Goal: Task Accomplishment & Management: Complete application form

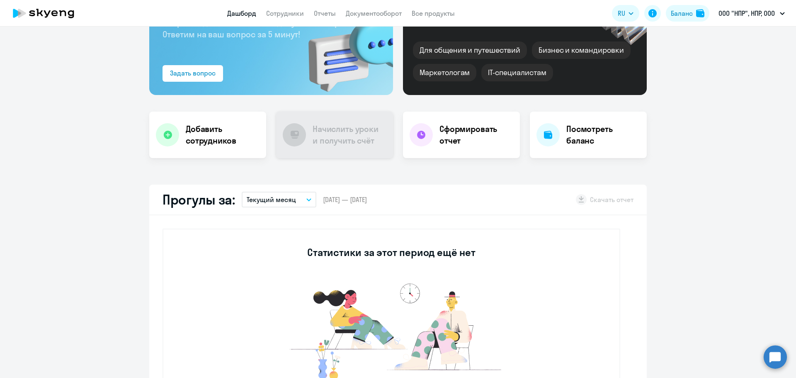
scroll to position [69, 0]
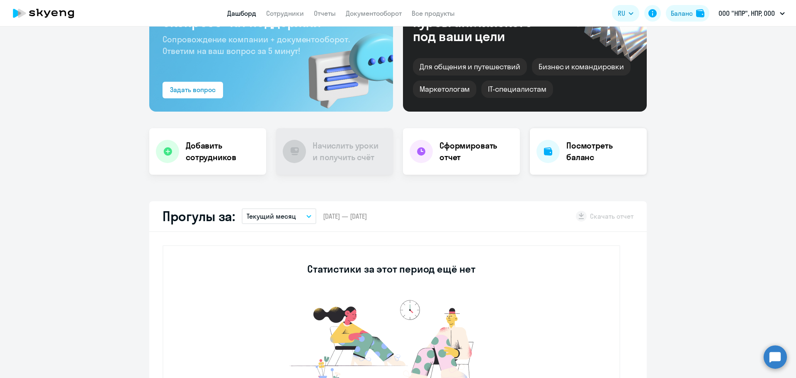
click at [575, 159] on h4 "Посмотреть баланс" at bounding box center [604, 151] width 74 height 23
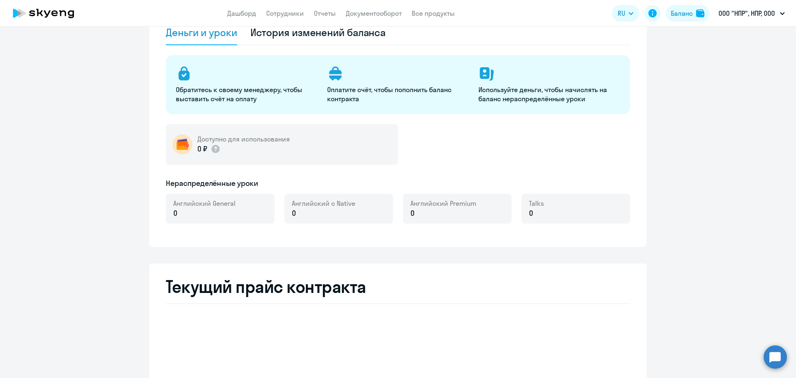
select select "english_adult_not_native_speaker"
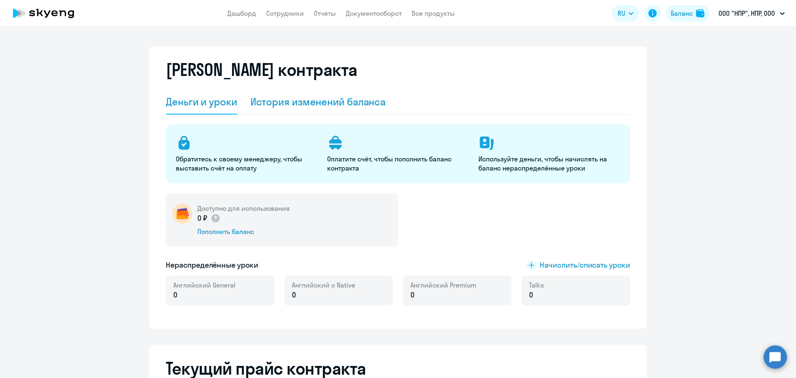
click at [345, 112] on div "История изменений баланса" at bounding box center [319, 102] width 136 height 25
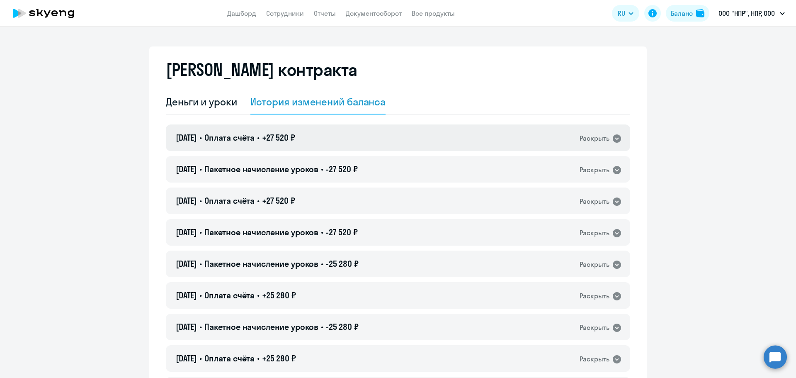
click at [612, 136] on icon at bounding box center [617, 139] width 10 height 10
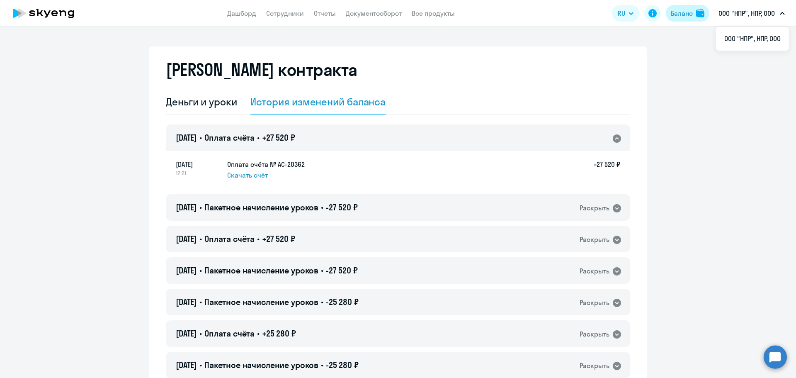
click at [688, 15] on div "Баланс" at bounding box center [682, 13] width 22 height 10
click at [280, 15] on link "Сотрудники" at bounding box center [285, 13] width 38 height 8
select select "30"
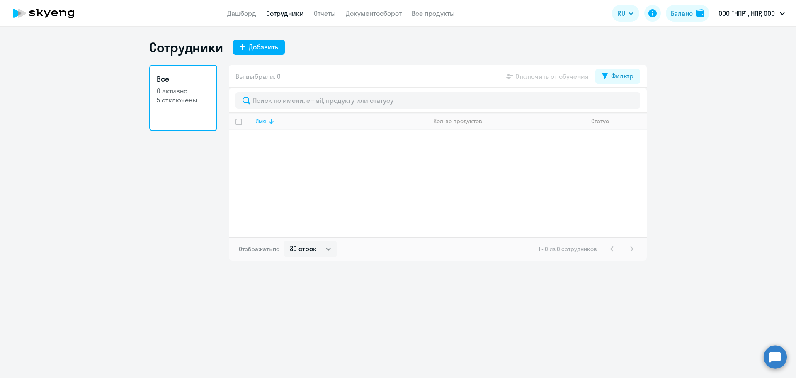
click at [268, 123] on icon at bounding box center [271, 121] width 10 height 10
click at [272, 123] on icon at bounding box center [271, 120] width 5 height 5
click at [629, 81] on button "Фильтр" at bounding box center [618, 76] width 45 height 15
click at [629, 105] on span at bounding box center [627, 103] width 14 height 8
click at [620, 103] on input "checkbox" at bounding box center [619, 103] width 0 height 0
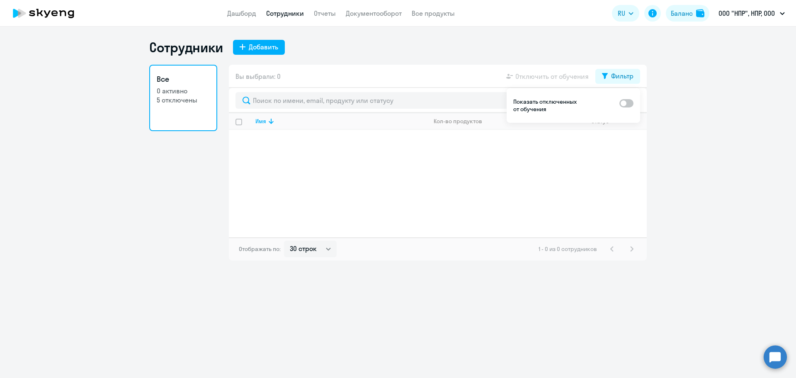
checkbox input "true"
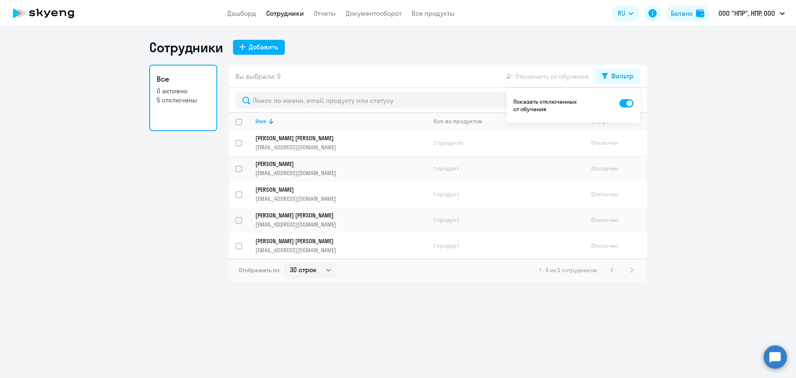
click at [350, 144] on p "[EMAIL_ADDRESS][DOMAIN_NAME]" at bounding box center [341, 147] width 171 height 7
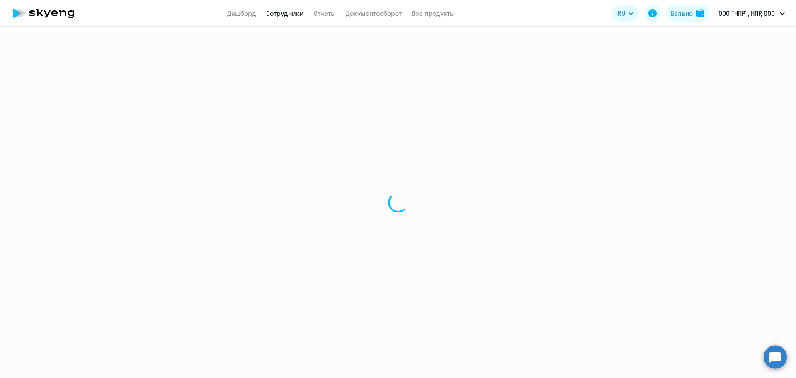
select select "english"
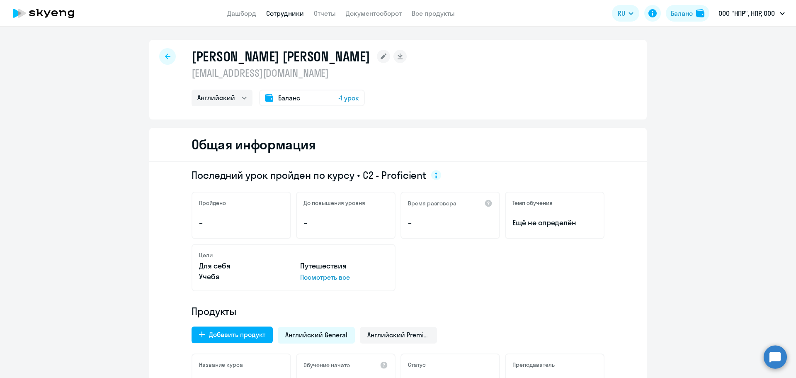
click at [323, 102] on div "Баланс -1 урок" at bounding box center [312, 98] width 106 height 17
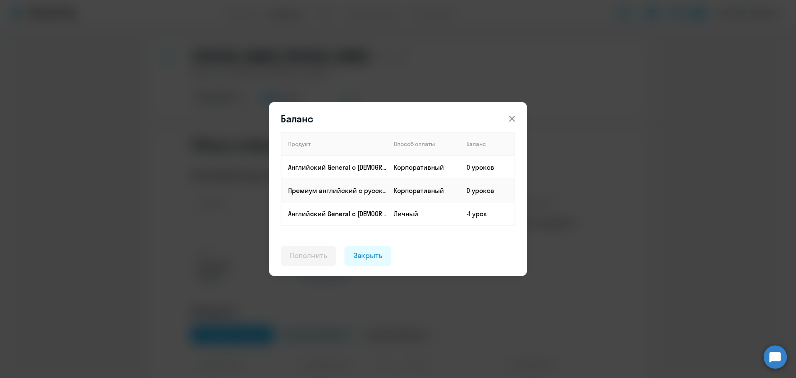
click at [374, 260] on div "Закрыть" at bounding box center [368, 255] width 29 height 11
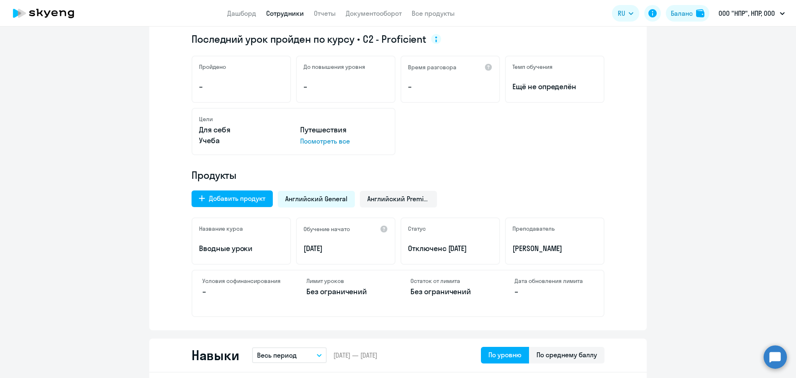
scroll to position [138, 0]
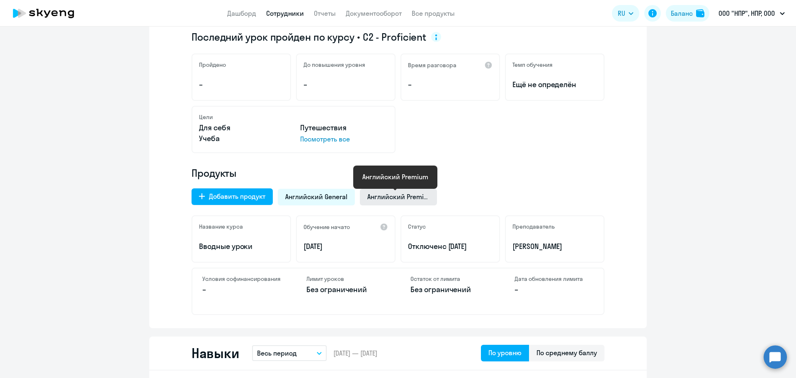
click at [377, 200] on span "Английский Premium" at bounding box center [399, 196] width 62 height 9
click at [397, 200] on span "Английский Premium" at bounding box center [399, 196] width 62 height 9
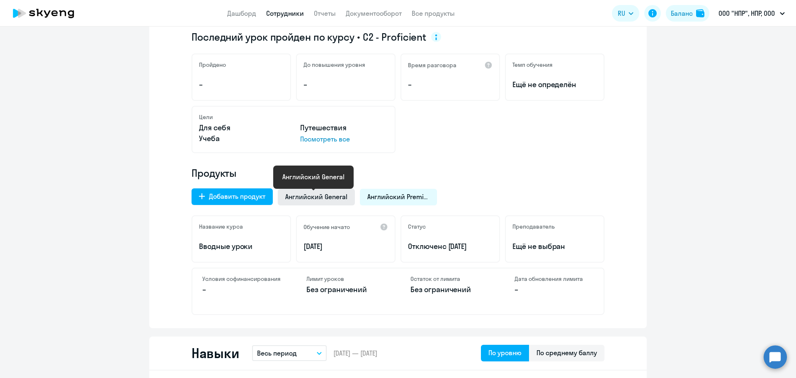
click at [326, 194] on span "Английский General" at bounding box center [316, 196] width 62 height 9
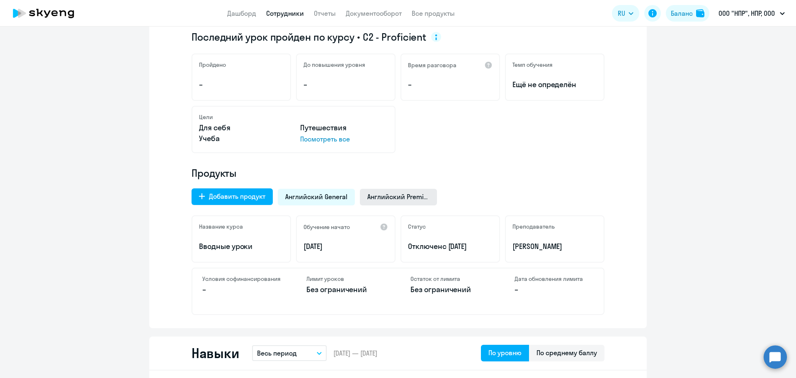
click at [374, 194] on span "Английский Premium" at bounding box center [399, 196] width 62 height 9
click at [327, 193] on span "Английский General" at bounding box center [316, 196] width 62 height 9
click at [377, 192] on span "Английский Premium" at bounding box center [399, 196] width 62 height 9
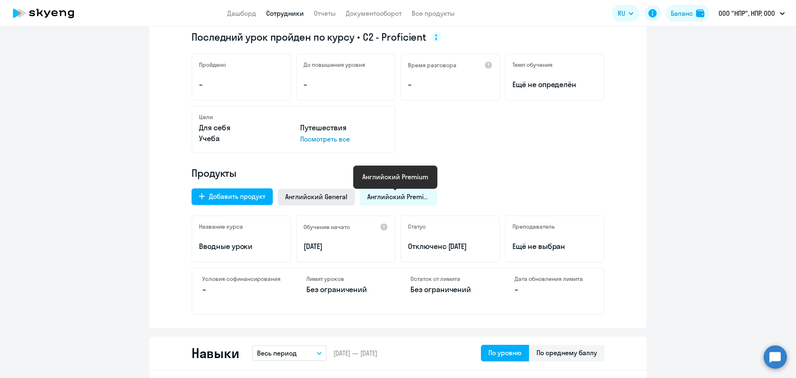
click at [326, 192] on span "Английский General" at bounding box center [316, 196] width 62 height 9
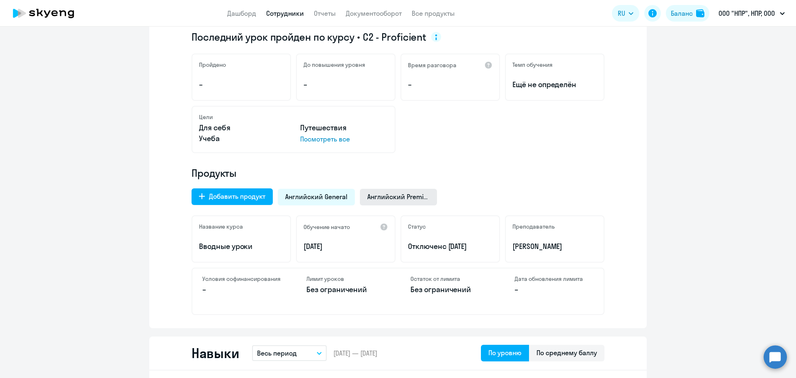
click at [384, 194] on span "Английский Premium" at bounding box center [399, 196] width 62 height 9
click at [320, 199] on span "Английский General" at bounding box center [316, 196] width 62 height 9
click at [578, 245] on p "[PERSON_NAME]" at bounding box center [555, 246] width 85 height 11
click at [385, 200] on span "Английский Premium" at bounding box center [399, 196] width 62 height 9
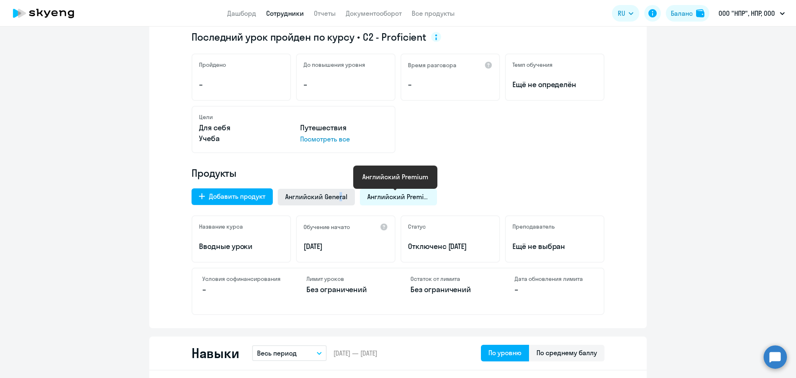
click at [337, 195] on span "Английский General" at bounding box center [316, 196] width 62 height 9
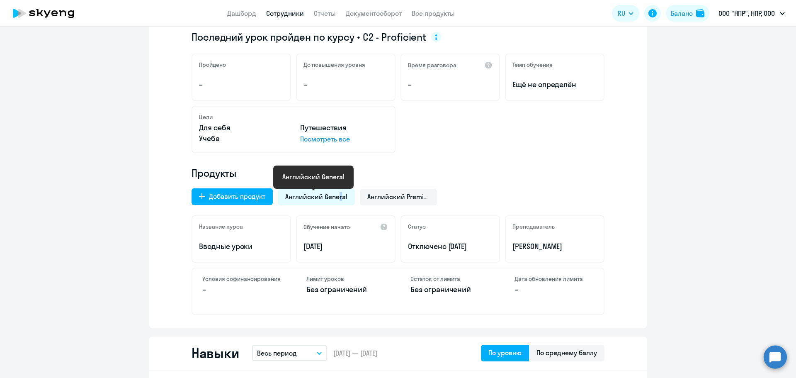
scroll to position [69, 0]
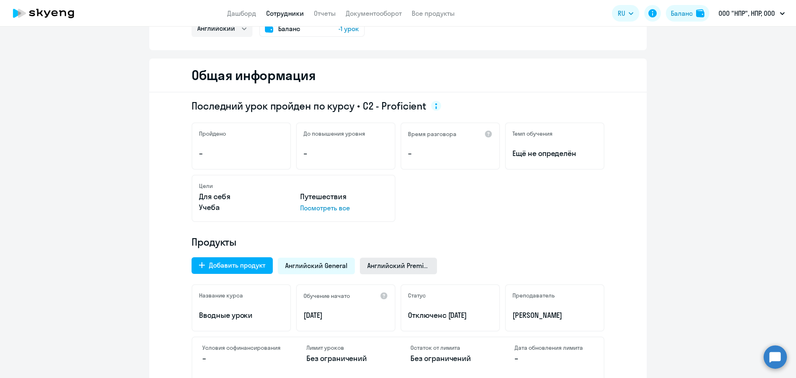
drag, startPoint x: 389, startPoint y: 256, endPoint x: 386, endPoint y: 263, distance: 7.9
click at [387, 258] on div "Добавить продукт Английский General Английский Premium" at bounding box center [396, 264] width 418 height 22
click at [386, 263] on span "Английский Premium" at bounding box center [399, 265] width 62 height 9
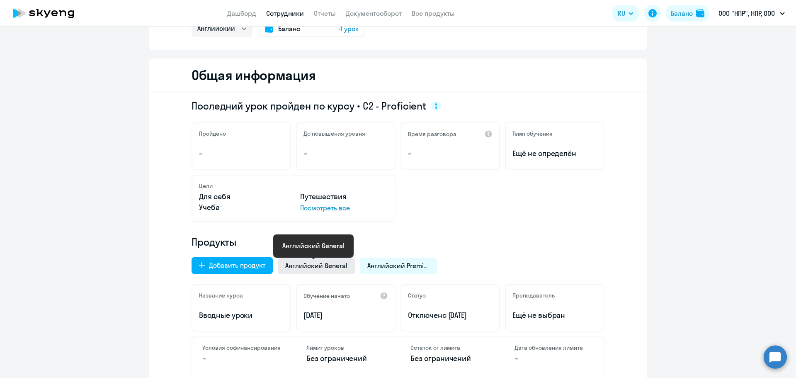
click at [329, 264] on span "Английский General" at bounding box center [316, 265] width 62 height 9
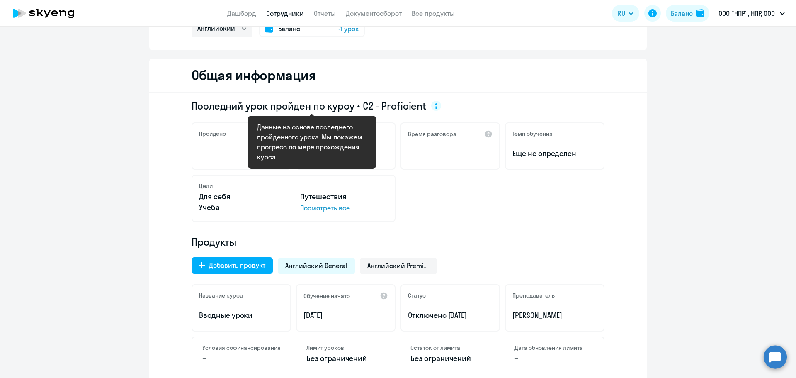
click at [436, 105] on icon at bounding box center [437, 106] width 2 height 6
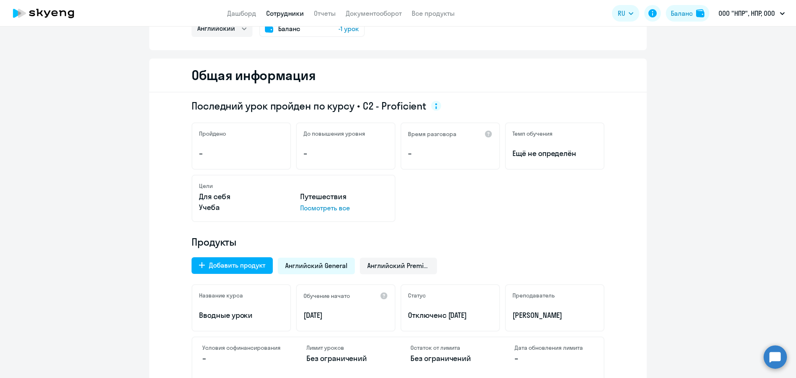
click at [461, 206] on div "Цели Для себя Путешествия Учеба Посмотреть все" at bounding box center [398, 198] width 413 height 47
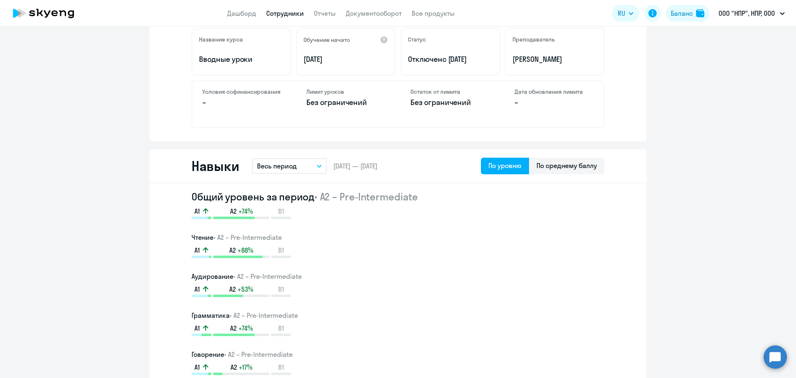
scroll to position [346, 0]
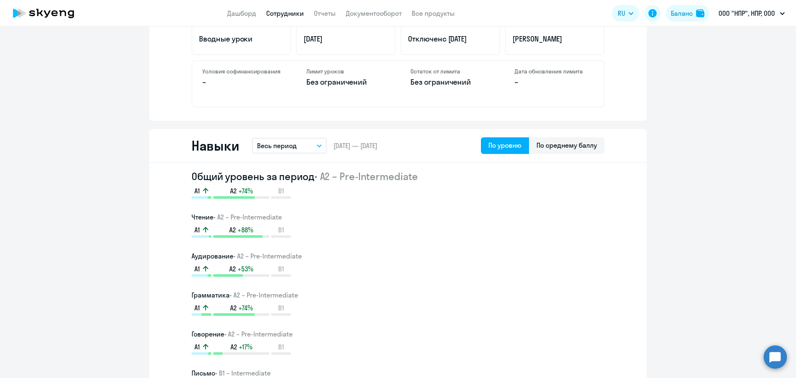
drag, startPoint x: 414, startPoint y: 179, endPoint x: 324, endPoint y: 177, distance: 90.0
click at [324, 177] on span "• A2 – Pre-Intermediate" at bounding box center [366, 176] width 104 height 12
click at [372, 179] on span "• A2 – Pre-Intermediate" at bounding box center [366, 176] width 104 height 12
click at [289, 149] on p "Весь период" at bounding box center [277, 146] width 40 height 10
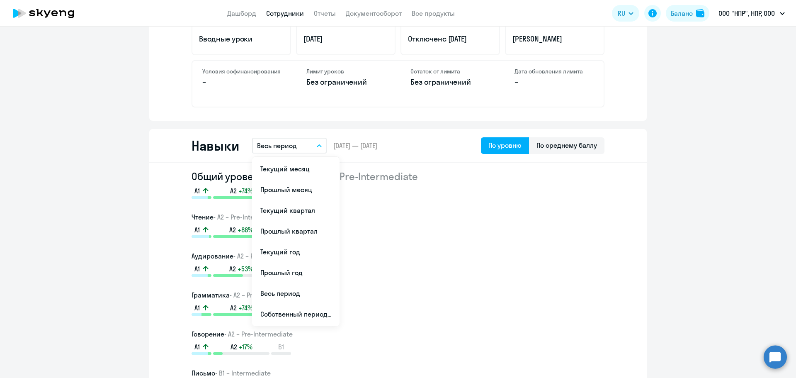
click at [318, 144] on button "Весь период" at bounding box center [289, 146] width 75 height 16
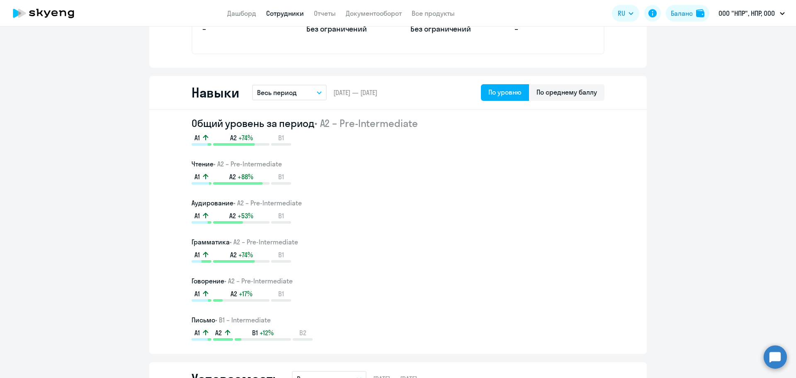
scroll to position [415, 0]
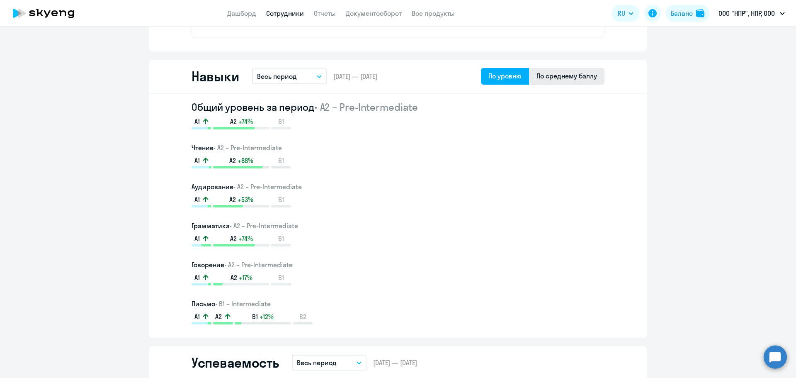
click at [554, 74] on div "По среднему баллу" at bounding box center [567, 76] width 61 height 10
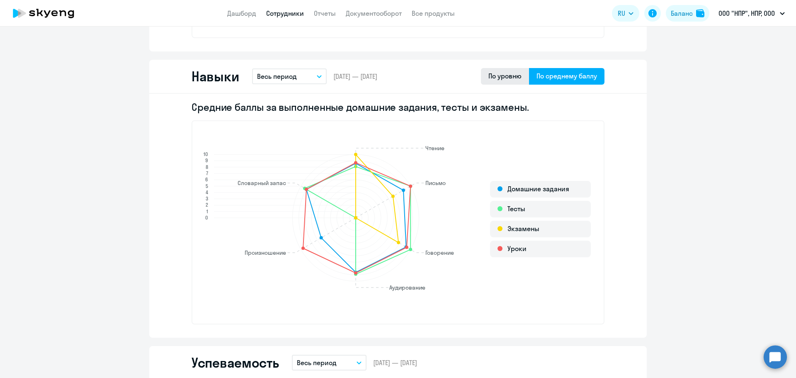
click at [510, 73] on div "По уровню" at bounding box center [505, 76] width 33 height 10
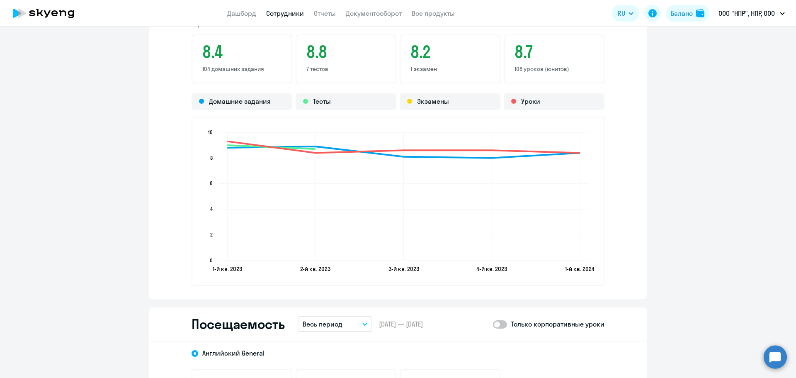
scroll to position [760, 0]
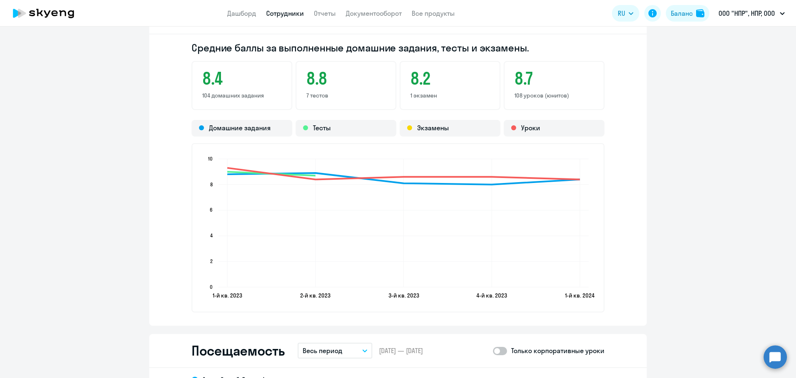
drag, startPoint x: 567, startPoint y: 95, endPoint x: 510, endPoint y: 97, distance: 56.5
click at [510, 97] on div "8.7 108 уроков (юнитов)" at bounding box center [554, 85] width 101 height 49
drag, startPoint x: 660, startPoint y: 126, endPoint x: 654, endPoint y: 125, distance: 6.2
click at [660, 125] on ng-component "[PERSON_NAME] [PERSON_NAME] [EMAIL_ADDRESS][DOMAIN_NAME] Английский Баланс -1 у…" at bounding box center [398, 108] width 796 height 1658
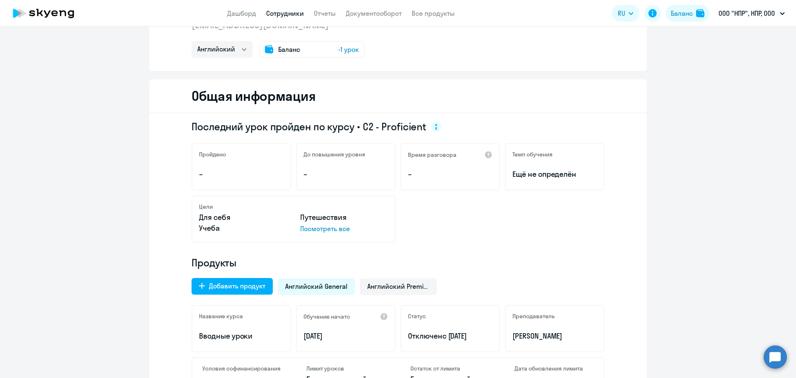
scroll to position [0, 0]
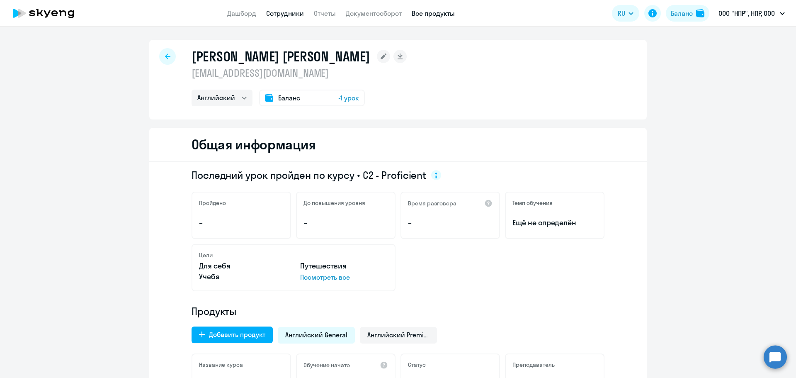
click at [431, 17] on link "Все продукты" at bounding box center [433, 13] width 43 height 8
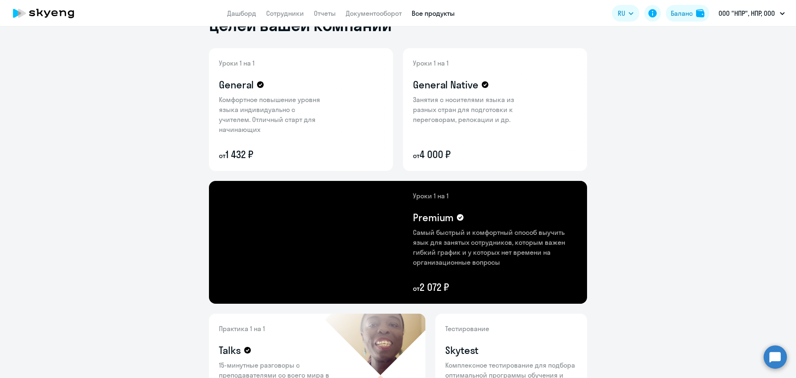
scroll to position [69, 0]
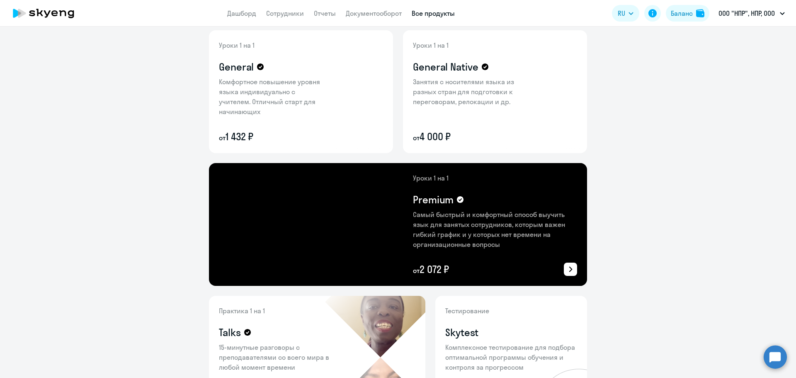
click at [570, 268] on icon at bounding box center [571, 269] width 10 height 10
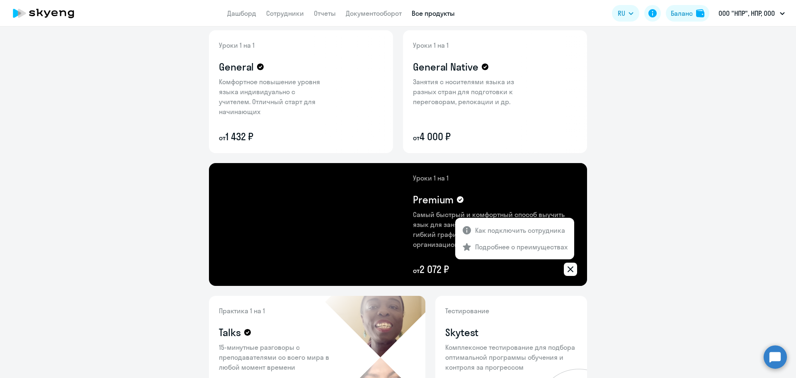
click at [614, 246] on div at bounding box center [398, 189] width 796 height 378
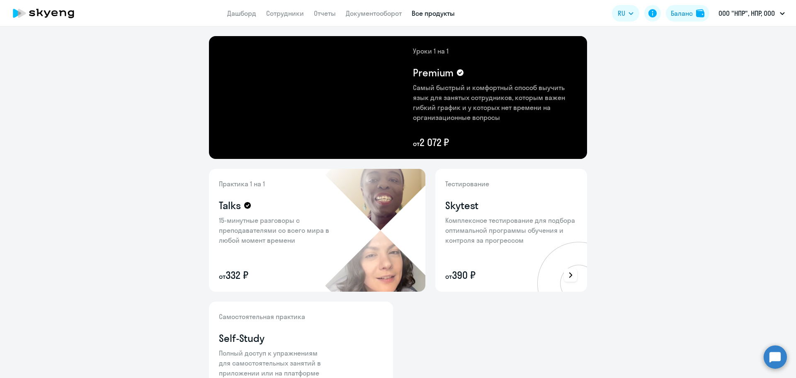
scroll to position [207, 0]
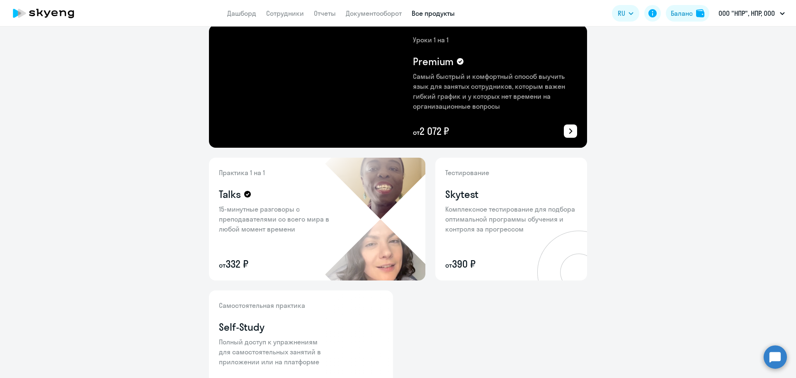
click at [358, 94] on img at bounding box center [443, 86] width 290 height 123
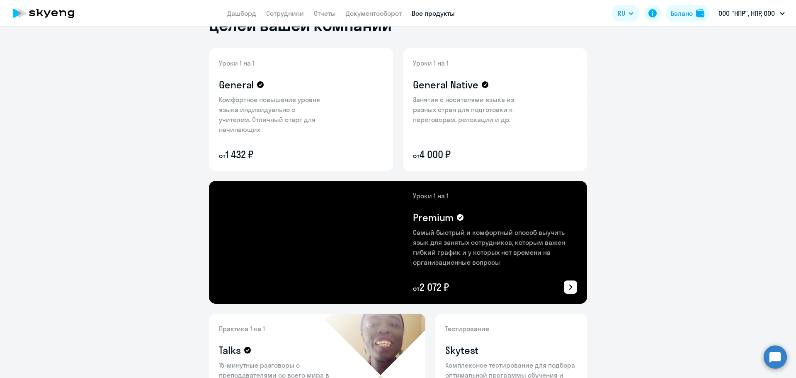
scroll to position [69, 0]
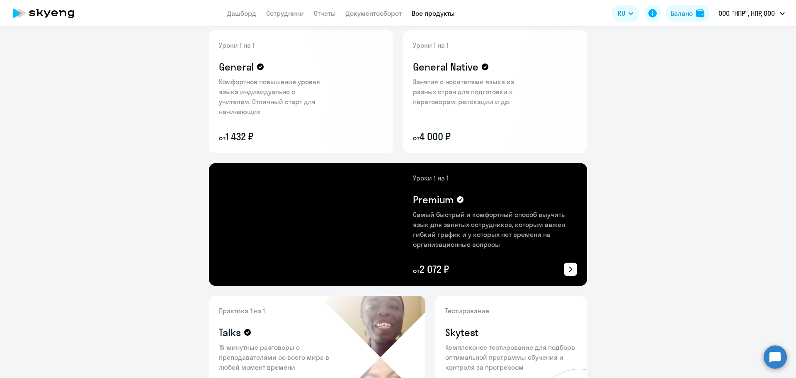
click at [570, 271] on icon at bounding box center [571, 269] width 10 height 10
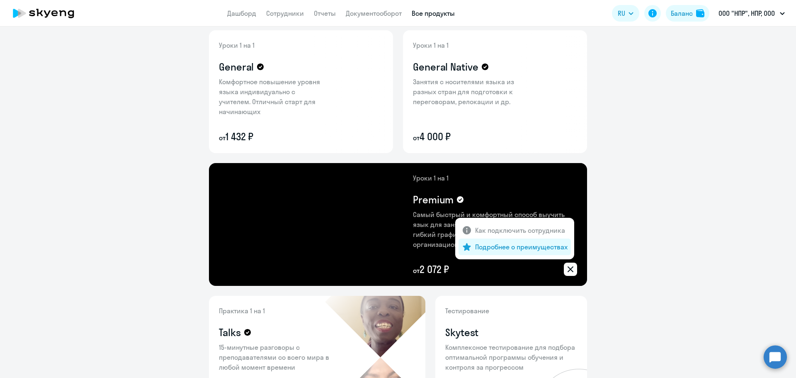
click at [529, 248] on p "Подробнее о преимуществах" at bounding box center [521, 247] width 93 height 10
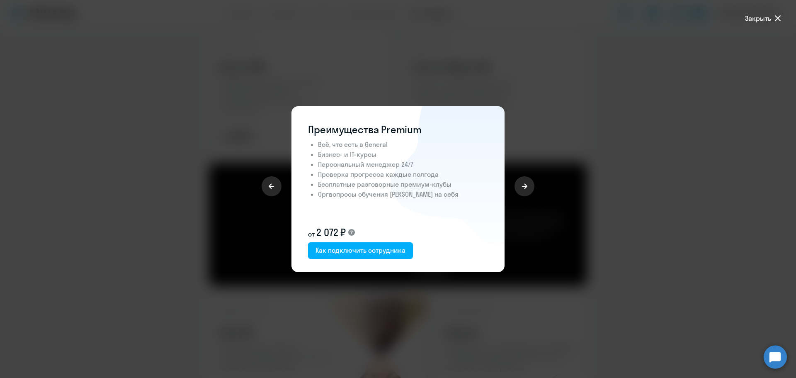
click at [536, 183] on div at bounding box center [531, 189] width 53 height 166
click at [531, 180] on button at bounding box center [525, 186] width 20 height 20
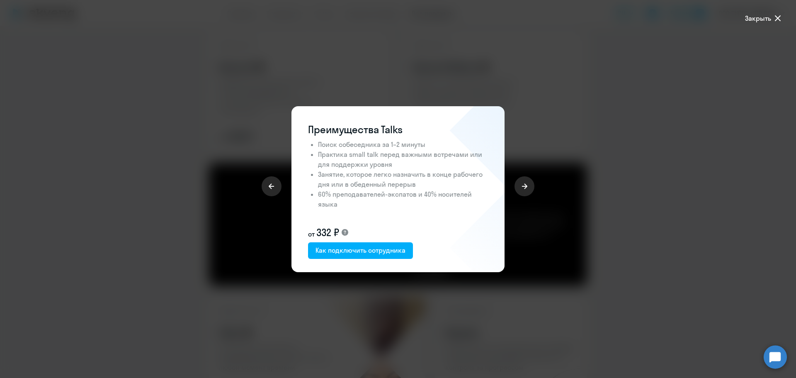
click at [770, 15] on span "Закрыть" at bounding box center [758, 18] width 26 height 10
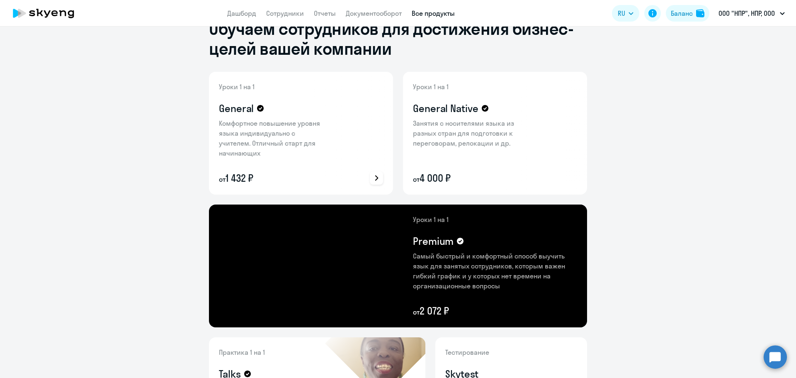
scroll to position [0, 0]
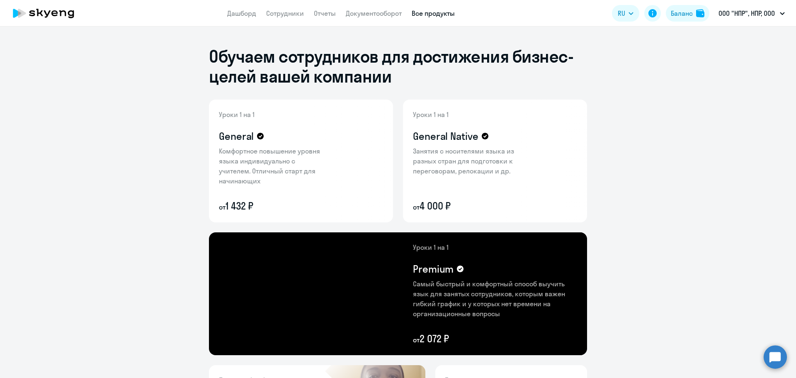
click at [265, 13] on nav "Дашборд Сотрудники Отчеты Документооборот Все продукты" at bounding box center [341, 13] width 228 height 10
click at [274, 13] on link "Сотрудники" at bounding box center [285, 13] width 38 height 8
select select "30"
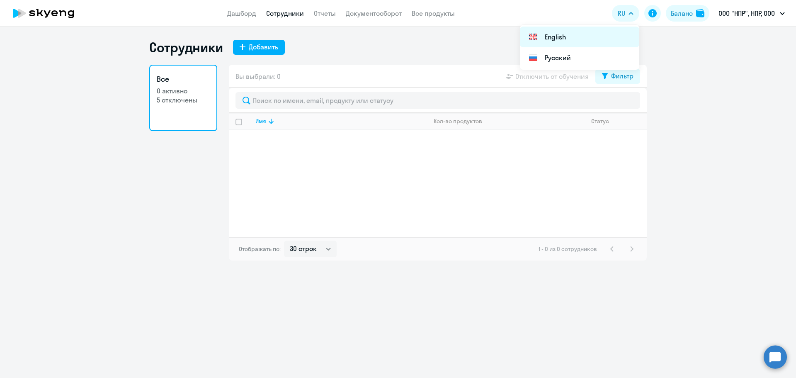
click at [560, 34] on li "English" at bounding box center [579, 37] width 119 height 21
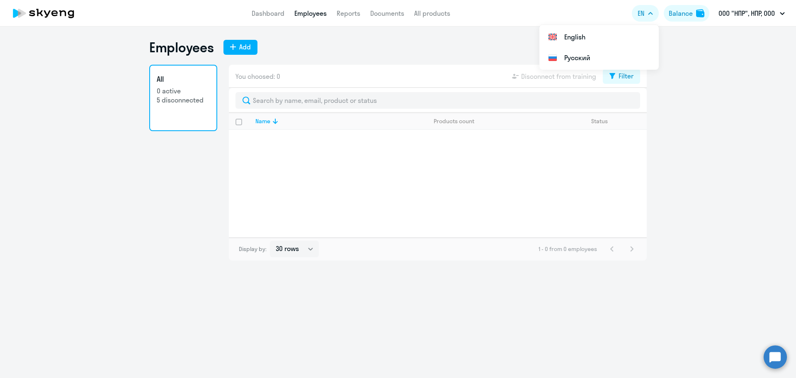
click at [636, 11] on button "EN" at bounding box center [645, 13] width 27 height 17
click at [574, 56] on li "Русский" at bounding box center [599, 57] width 119 height 21
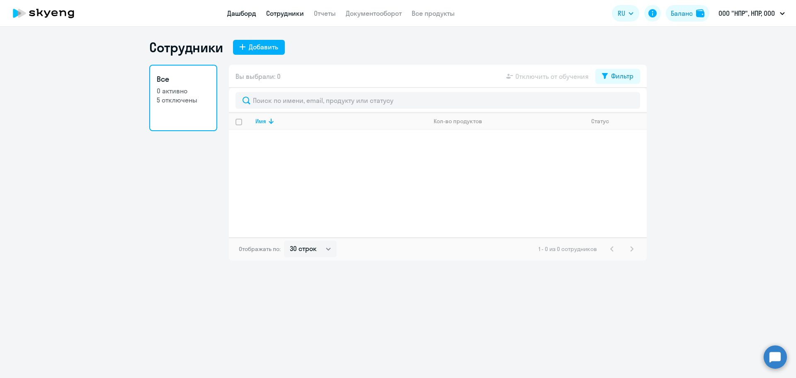
click at [241, 12] on link "Дашборд" at bounding box center [241, 13] width 29 height 8
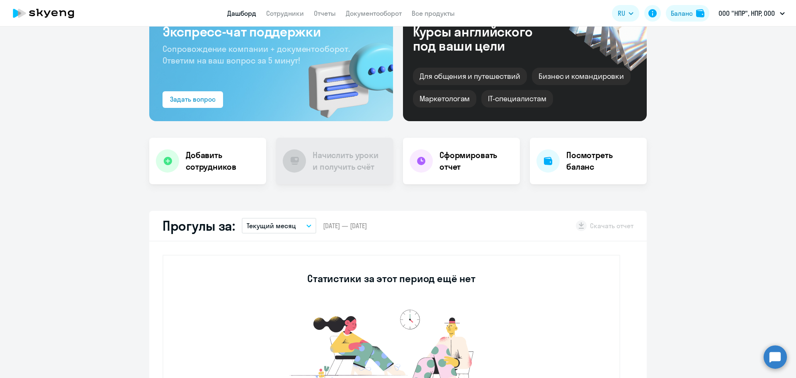
scroll to position [138, 0]
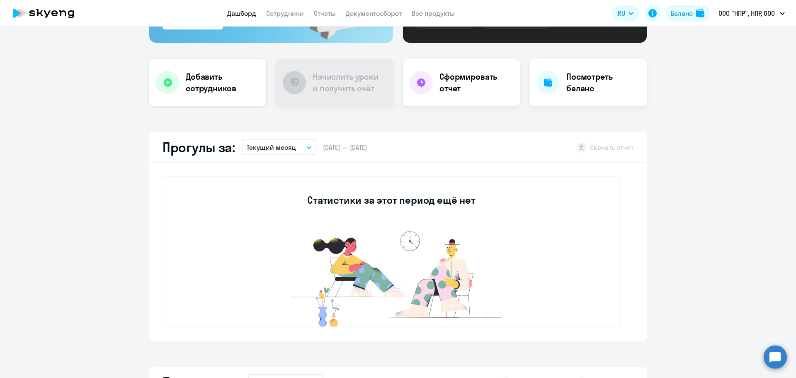
click at [178, 88] on div "Добавить сотрудников" at bounding box center [207, 82] width 117 height 46
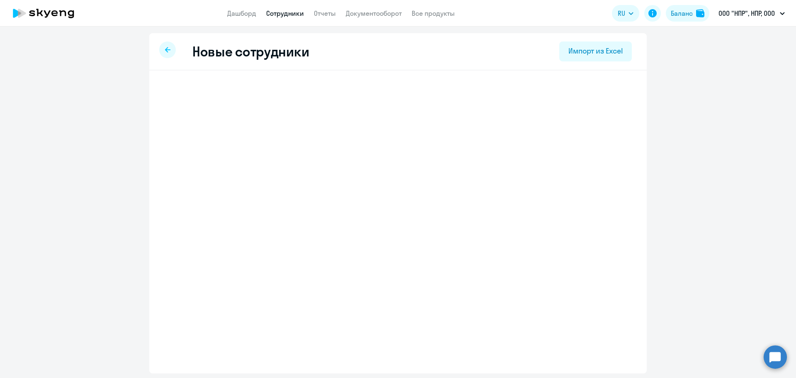
select select "english_adult_not_native_speaker"
select select "3"
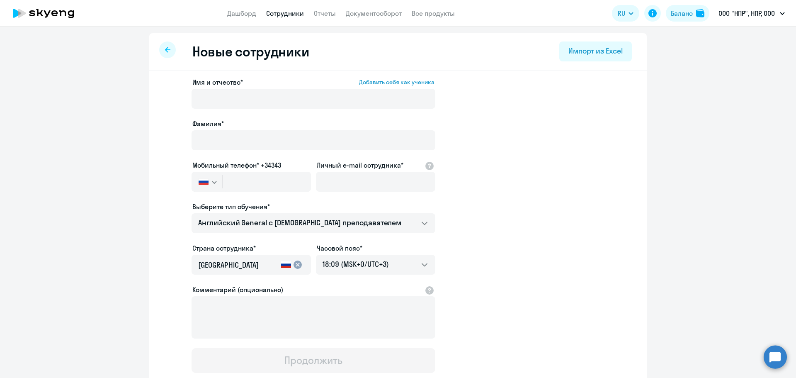
click at [166, 51] on icon at bounding box center [167, 50] width 5 height 6
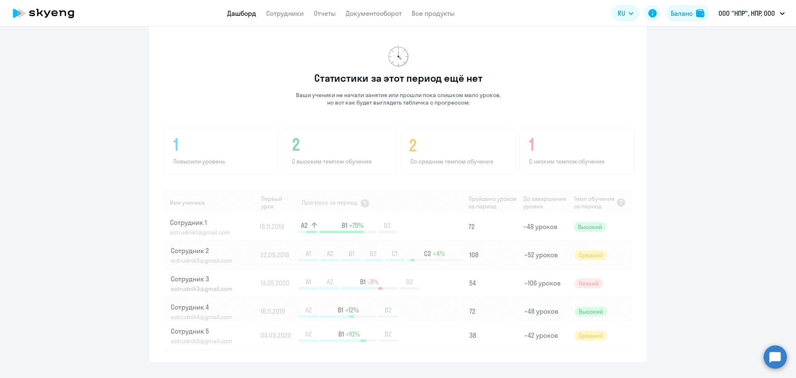
scroll to position [530, 0]
click at [484, 259] on img at bounding box center [399, 237] width 472 height 224
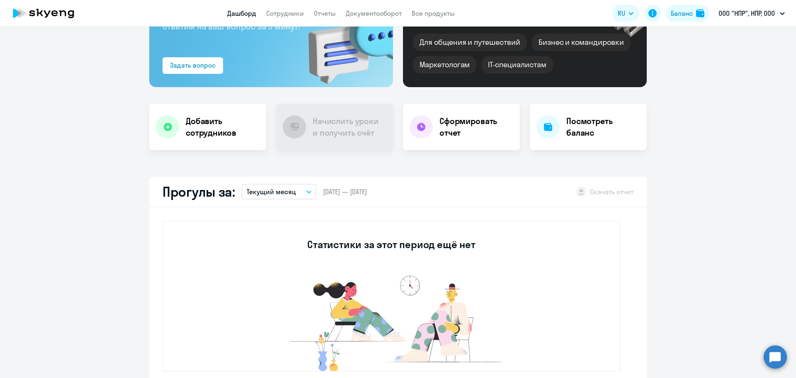
scroll to position [0, 0]
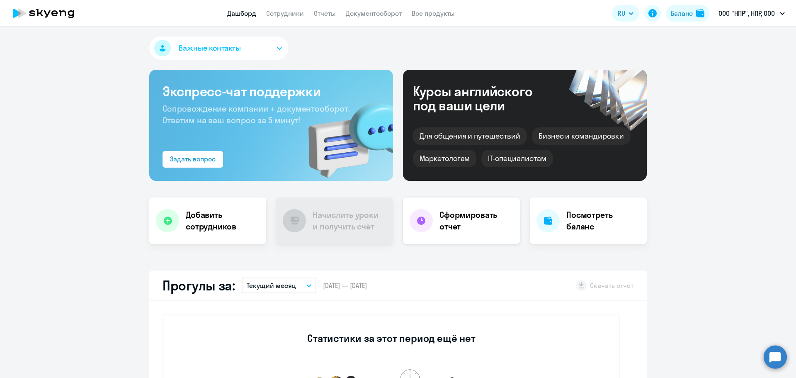
click at [478, 223] on h4 "Сформировать отчет" at bounding box center [477, 220] width 74 height 23
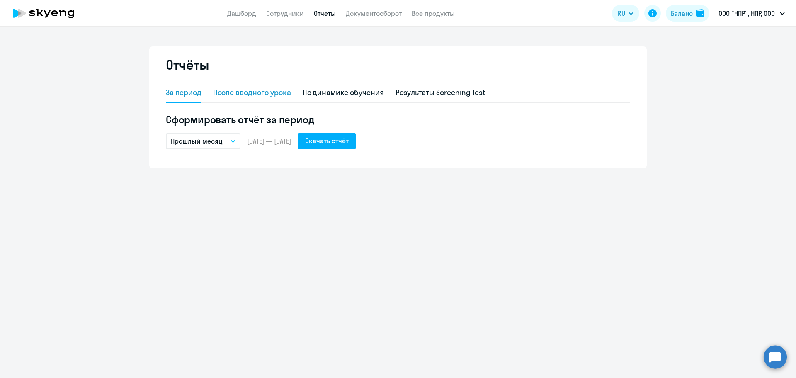
click at [260, 93] on div "После вводного урока" at bounding box center [252, 92] width 78 height 11
select select "10"
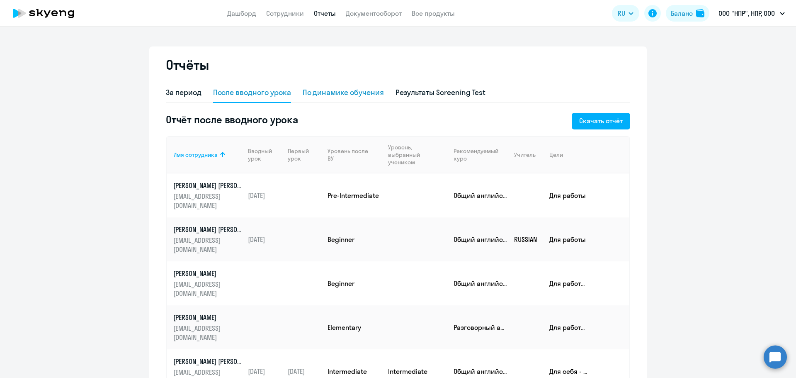
click at [349, 87] on div "По динамике обучения" at bounding box center [343, 93] width 81 height 20
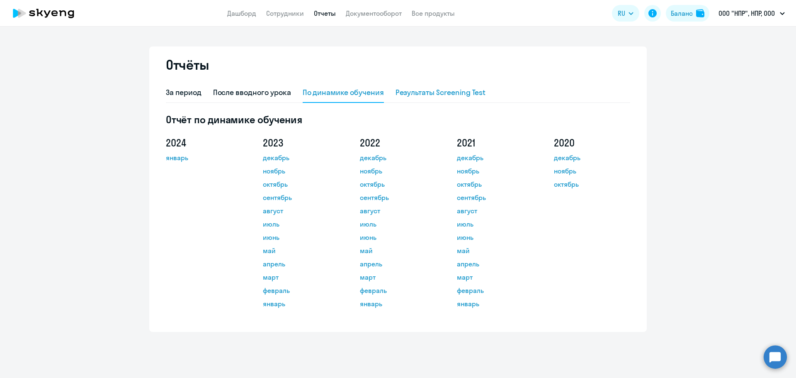
click at [425, 96] on div "Результаты Screening Test" at bounding box center [441, 92] width 90 height 11
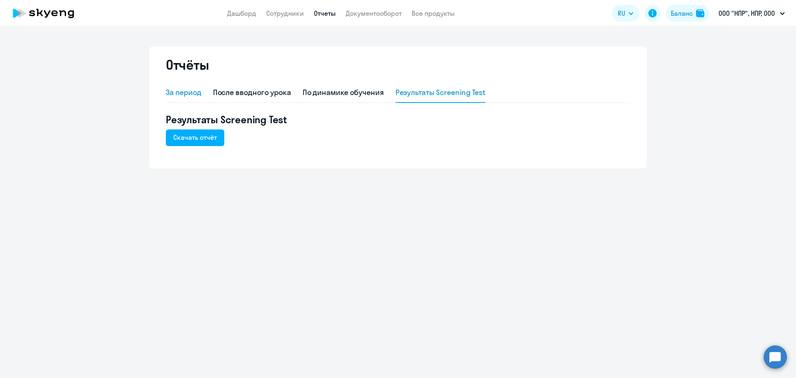
click at [200, 95] on div "За период" at bounding box center [184, 92] width 36 height 11
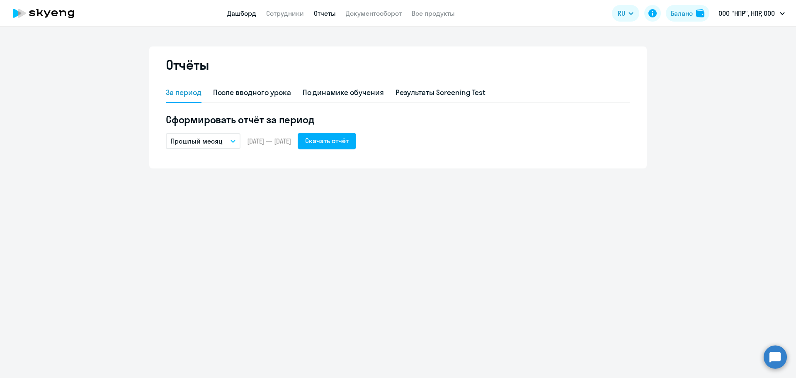
click at [247, 13] on link "Дашборд" at bounding box center [241, 13] width 29 height 8
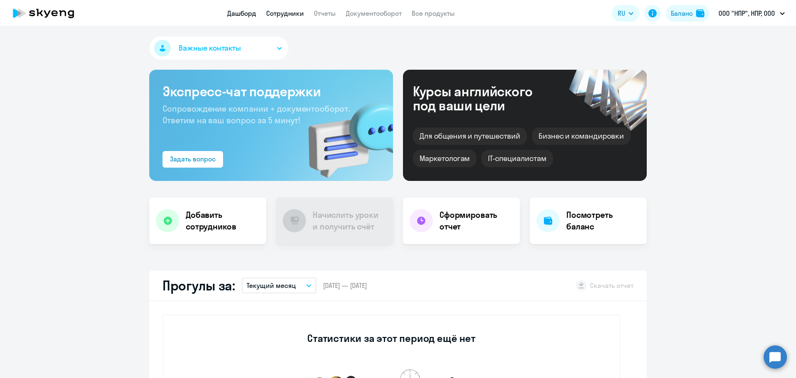
click at [290, 14] on link "Сотрудники" at bounding box center [285, 13] width 38 height 8
select select "30"
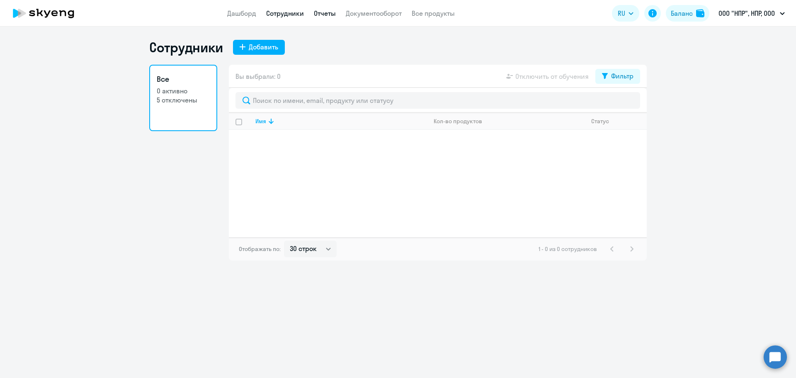
click at [326, 12] on link "Отчеты" at bounding box center [325, 13] width 22 height 8
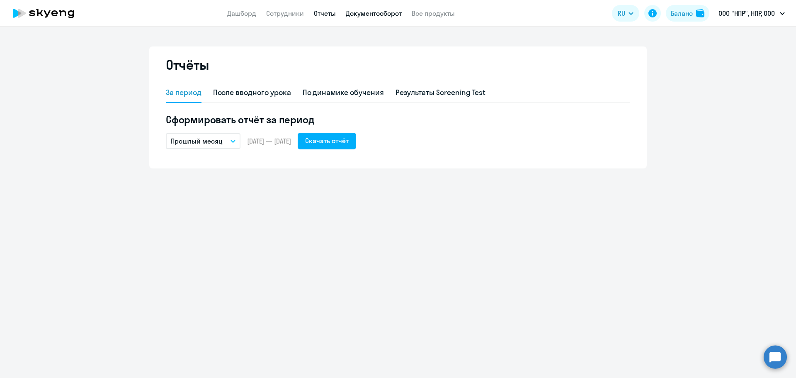
click at [383, 12] on link "Документооборот" at bounding box center [374, 13] width 56 height 8
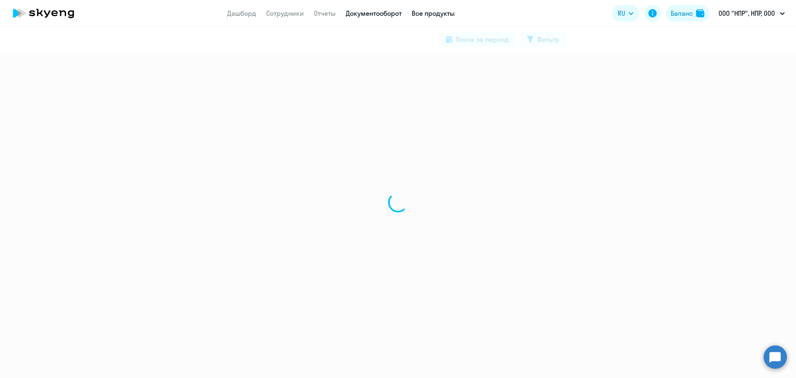
click at [423, 12] on link "Все продукты" at bounding box center [433, 13] width 43 height 8
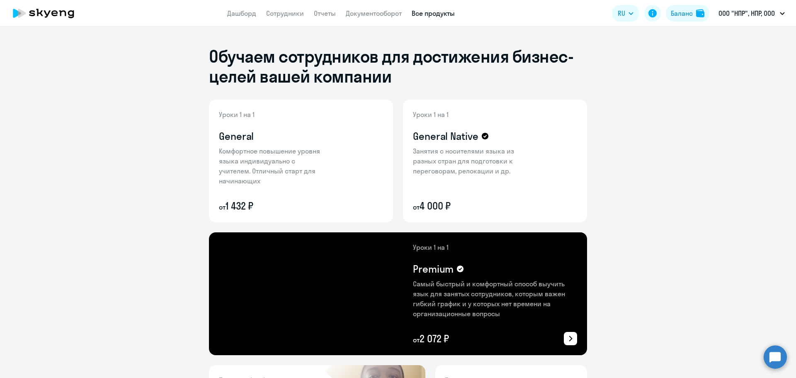
click at [486, 259] on div "Уроки 1 на 1 Premium Самый быстрый и комфортный способ выучить язык для занятых…" at bounding box center [495, 293] width 164 height 103
click at [571, 334] on icon at bounding box center [571, 339] width 10 height 10
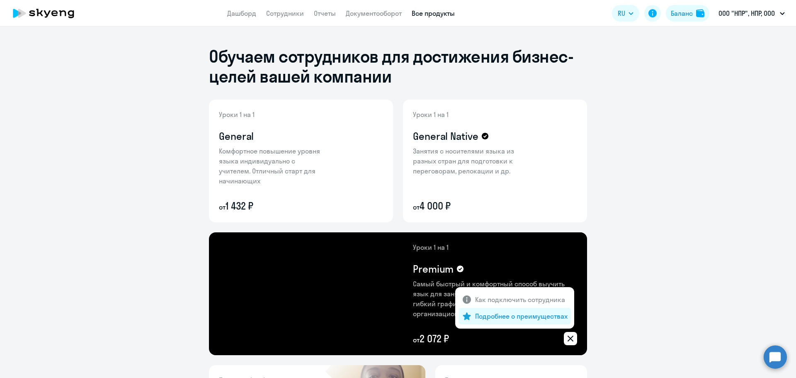
click at [522, 317] on p "Подробнее о преимуществах" at bounding box center [521, 316] width 93 height 10
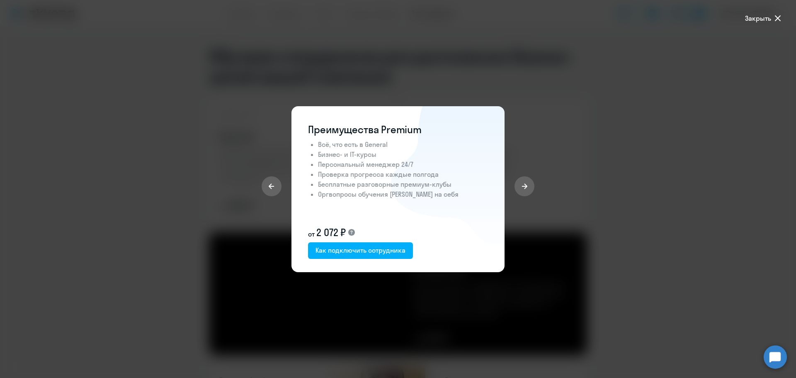
click at [596, 118] on div at bounding box center [398, 189] width 796 height 378
click at [789, 11] on div at bounding box center [398, 189] width 796 height 378
click at [776, 12] on div at bounding box center [398, 189] width 796 height 378
click at [772, 21] on span "Закрыть" at bounding box center [764, 18] width 38 height 10
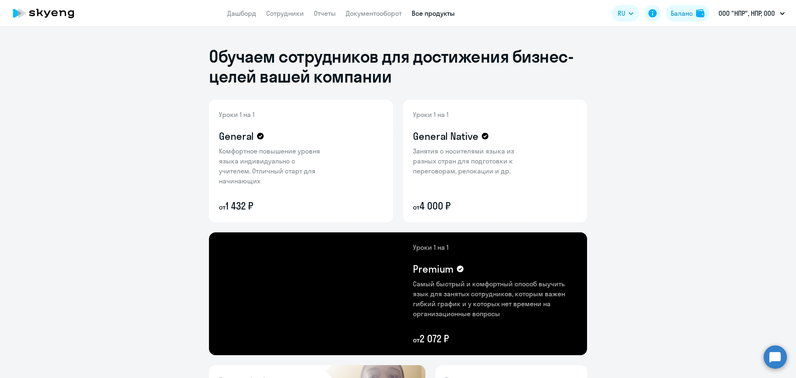
click at [27, 19] on icon at bounding box center [43, 13] width 73 height 21
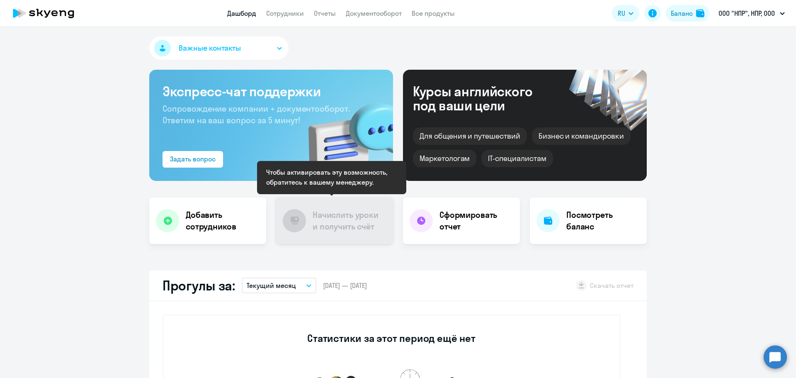
click at [337, 228] on h4 "Начислить уроки и получить счёт" at bounding box center [349, 220] width 72 height 23
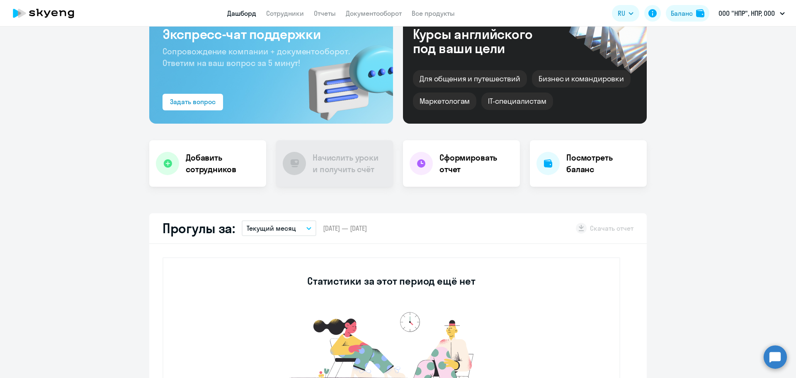
scroll to position [138, 0]
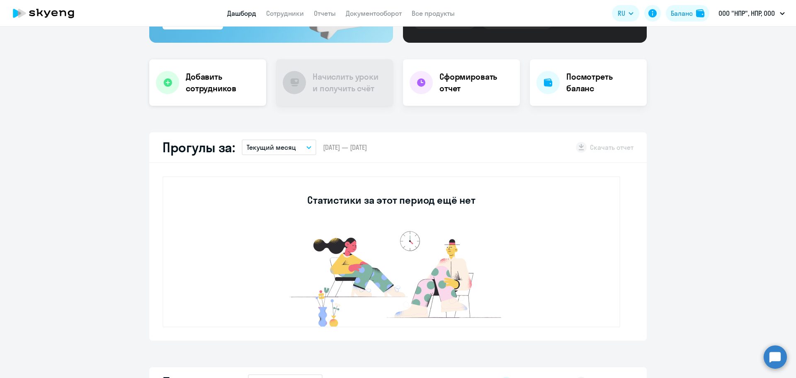
click at [200, 76] on h4 "Добавить сотрудников" at bounding box center [223, 82] width 74 height 23
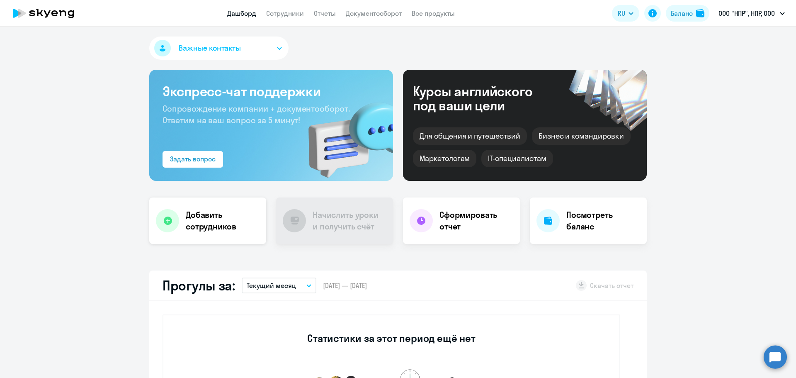
select select "english_adult_not_native_speaker"
select select "3"
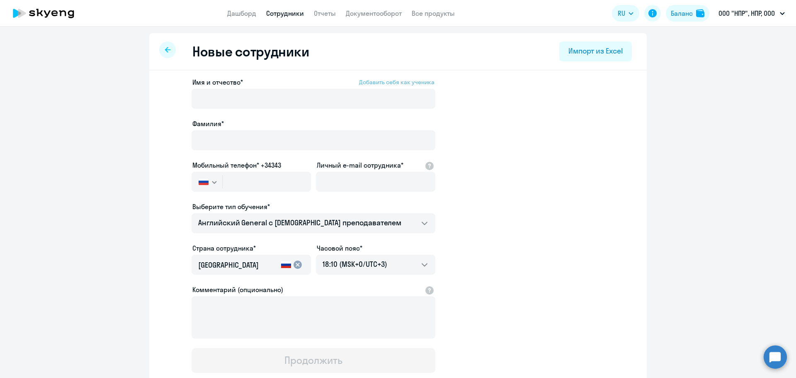
click at [385, 85] on span "Добавить себя как ученика" at bounding box center [396, 81] width 75 height 7
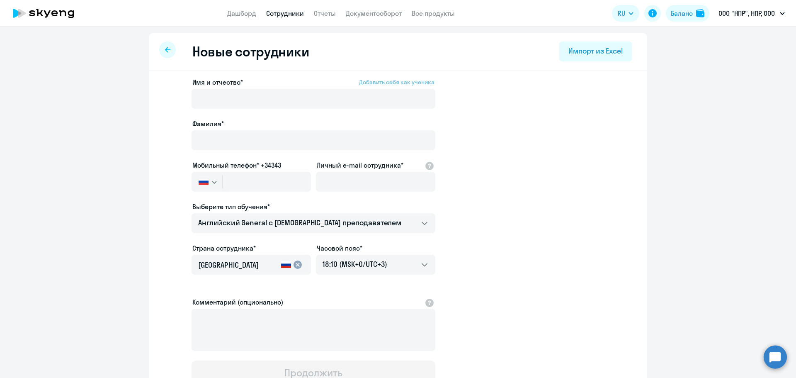
type input "[PERSON_NAME]"
type input "[PHONE_NUMBER]"
type input "[EMAIL_ADDRESS][DOMAIN_NAME]"
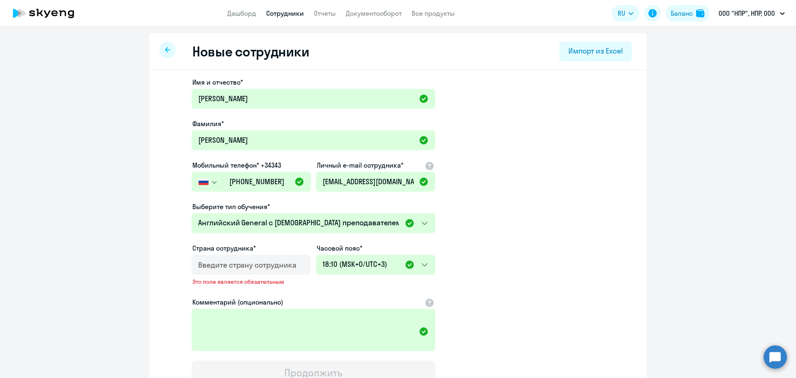
scroll to position [69, 0]
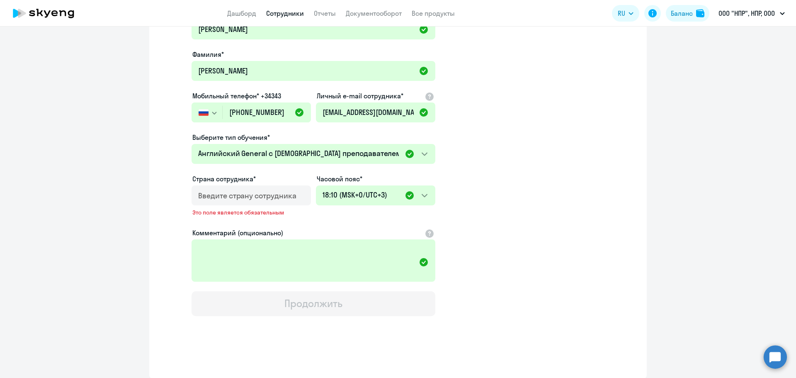
click at [283, 194] on input "country" at bounding box center [249, 195] width 103 height 11
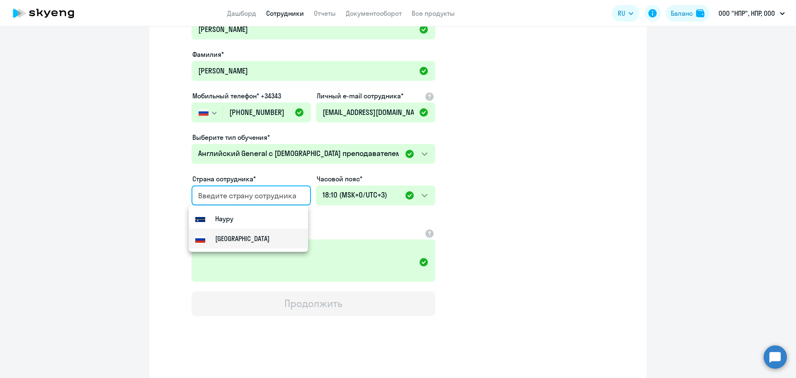
click at [213, 239] on div "[GEOGRAPHIC_DATA]" at bounding box center [232, 239] width 74 height 10
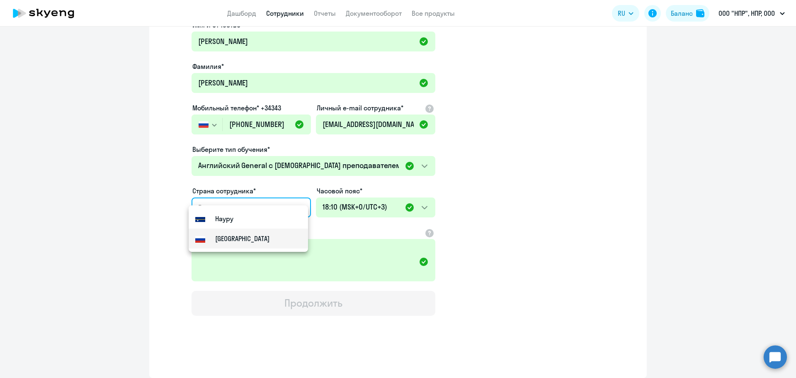
type input "[GEOGRAPHIC_DATA]"
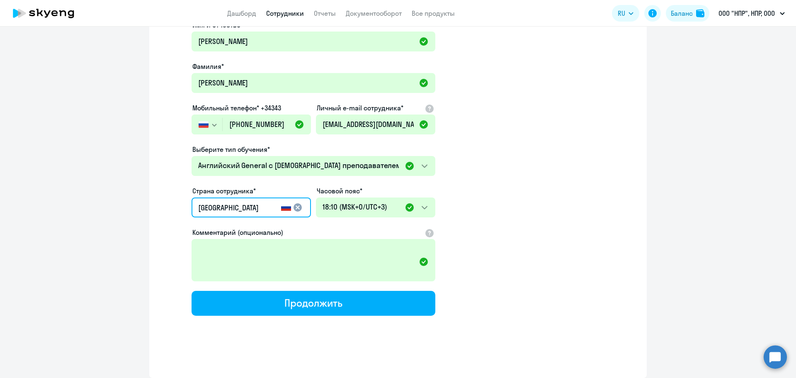
scroll to position [57, 0]
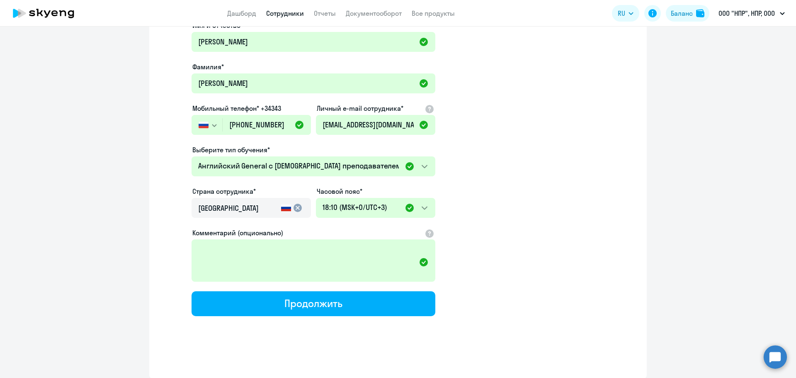
click at [497, 220] on app-new-student-form "Имя и отчество* [PERSON_NAME]* Сиповалов Мобильный телефон* +34343 [GEOGRAPHIC_…" at bounding box center [398, 168] width 471 height 296
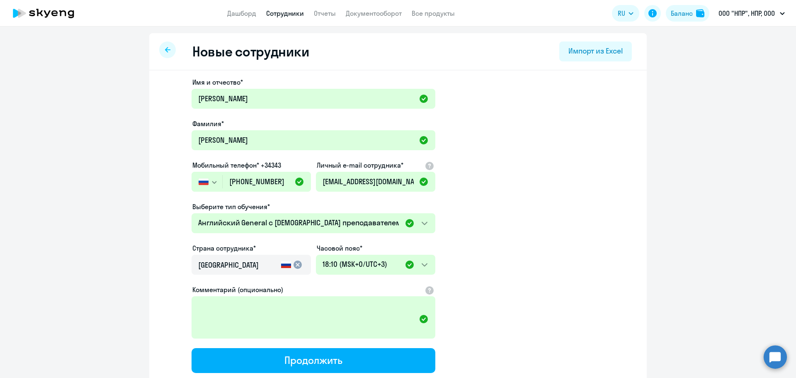
click at [67, 19] on icon at bounding box center [43, 13] width 73 height 21
